Goal: Book appointment/travel/reservation

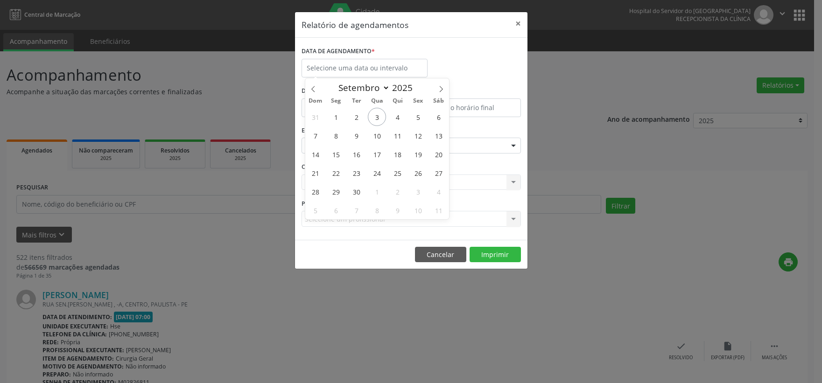
select select "8"
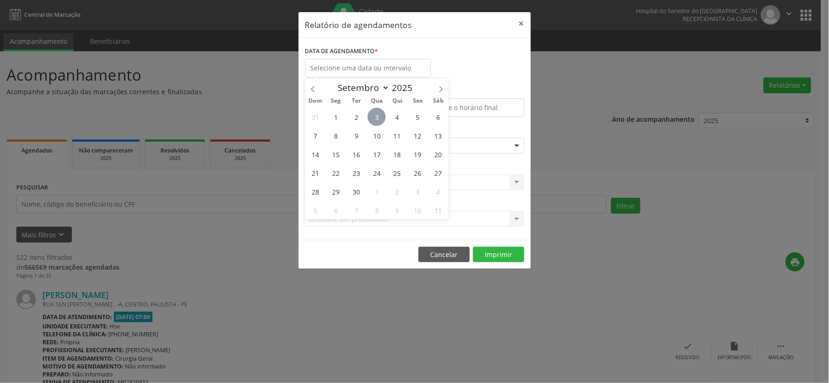
click at [380, 116] on span "3" at bounding box center [377, 117] width 18 height 18
type input "[DATE]"
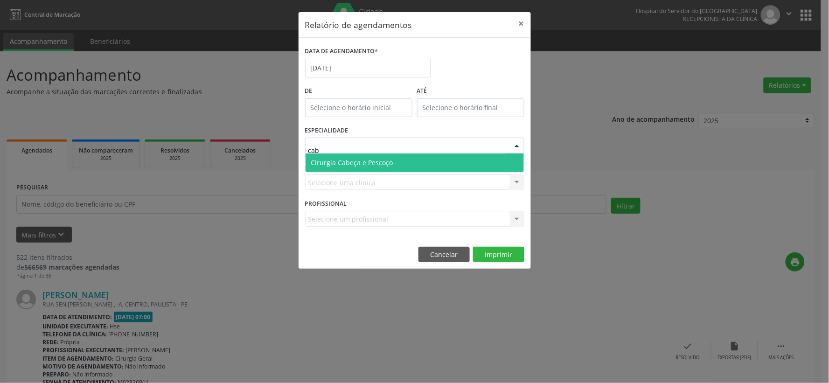
type input "cabe"
drag, startPoint x: 411, startPoint y: 157, endPoint x: 413, endPoint y: 150, distance: 7.1
click at [413, 150] on div "cabe Cirurgia Cabeça e Pescoço Nenhum resultado encontrado para: " cabe " Não h…" at bounding box center [414, 146] width 219 height 16
click at [344, 167] on span "Cirurgia Cabeça e Pescoço" at bounding box center [415, 163] width 218 height 19
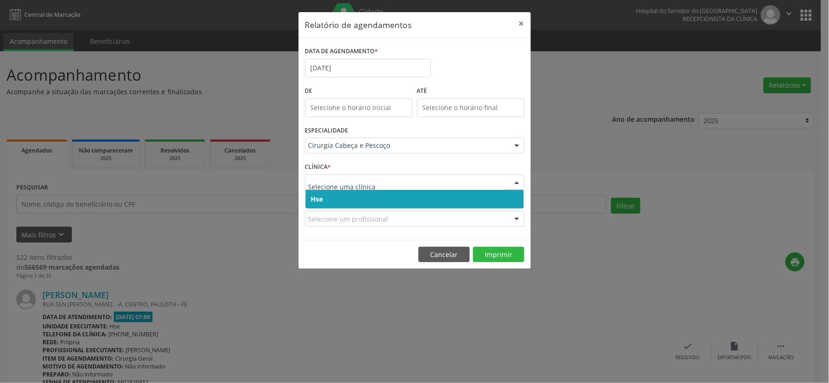
click at [345, 194] on span "Hse" at bounding box center [415, 199] width 218 height 19
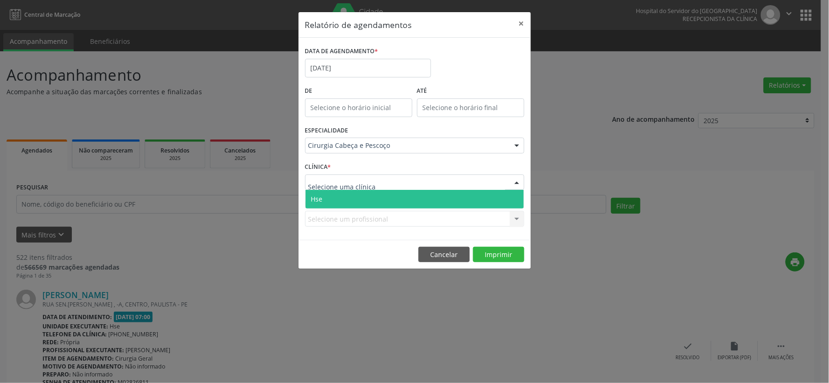
click at [354, 203] on span "Hse" at bounding box center [415, 199] width 218 height 19
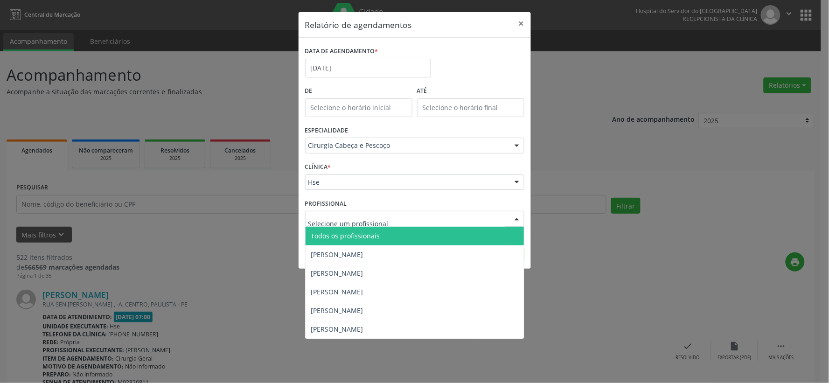
click at [358, 235] on span "Todos os profissionais" at bounding box center [345, 235] width 69 height 9
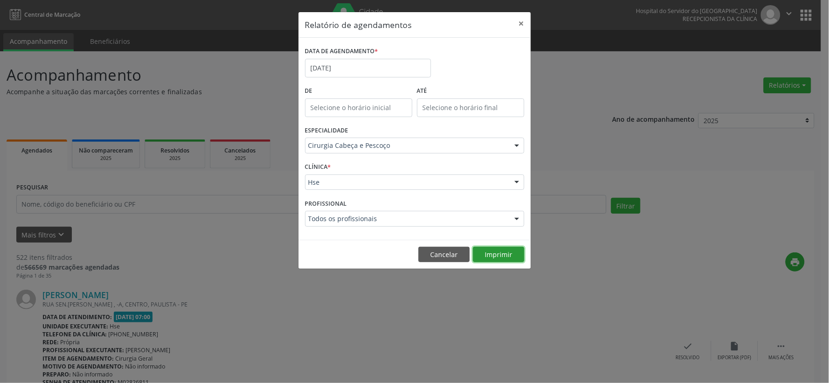
click at [500, 254] on button "Imprimir" at bounding box center [498, 255] width 51 height 16
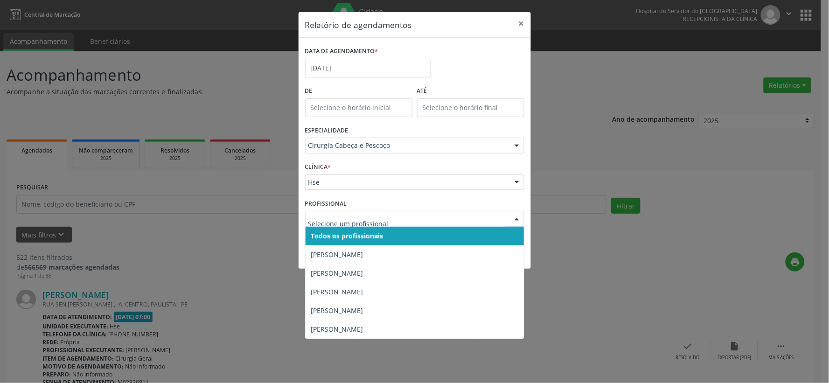
click at [353, 230] on span "Todos os profissionais" at bounding box center [415, 236] width 218 height 19
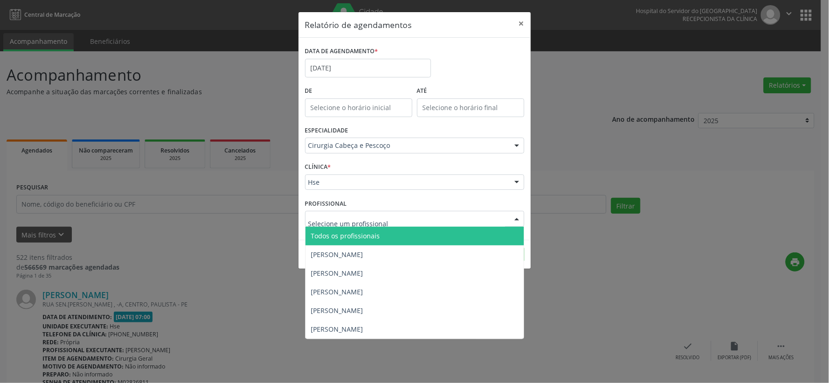
click at [353, 230] on span "Todos os profissionais" at bounding box center [415, 236] width 218 height 19
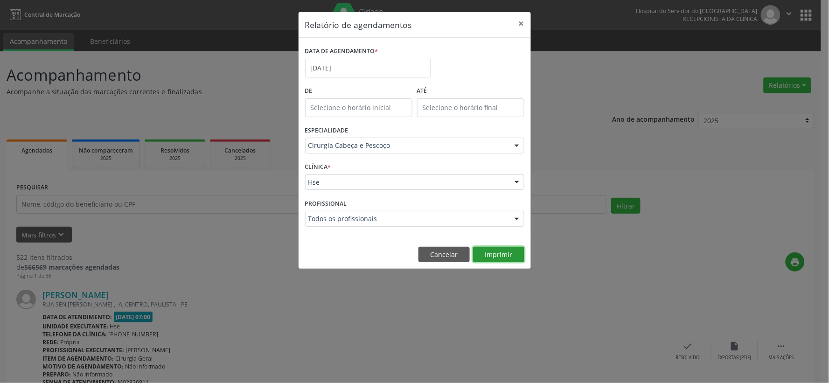
click at [493, 254] on button "Imprimir" at bounding box center [498, 255] width 51 height 16
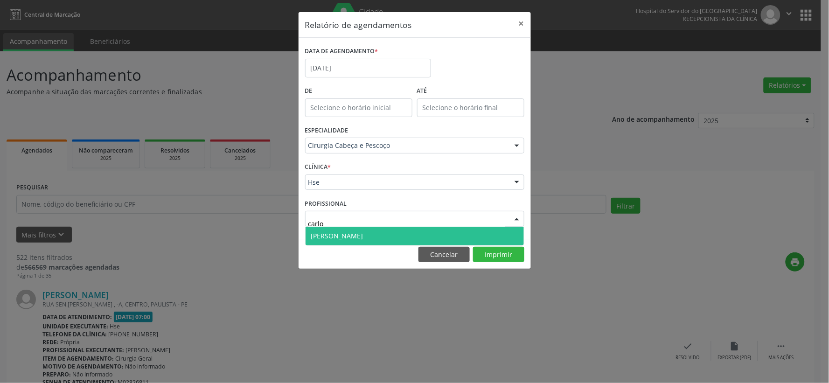
type input "[PERSON_NAME]"
click at [339, 234] on span "[PERSON_NAME]" at bounding box center [337, 235] width 52 height 9
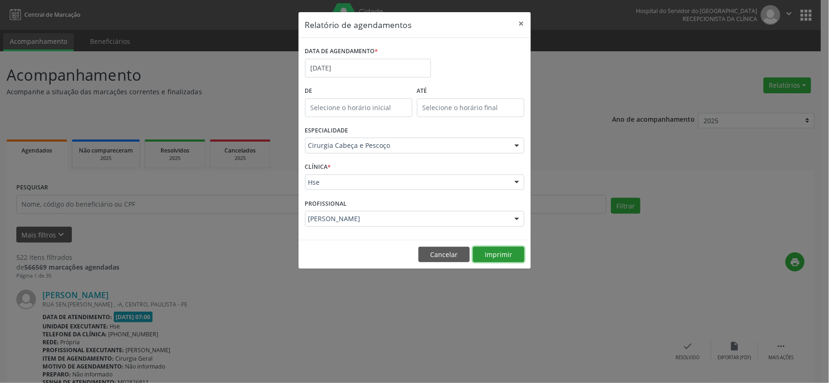
click at [499, 253] on button "Imprimir" at bounding box center [498, 255] width 51 height 16
click at [529, 25] on button "×" at bounding box center [521, 23] width 19 height 23
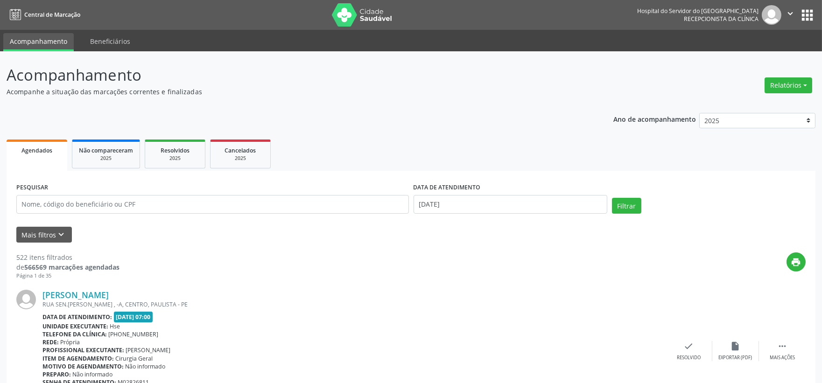
click at [349, 13] on img at bounding box center [362, 14] width 61 height 23
